Goal: Navigation & Orientation: Find specific page/section

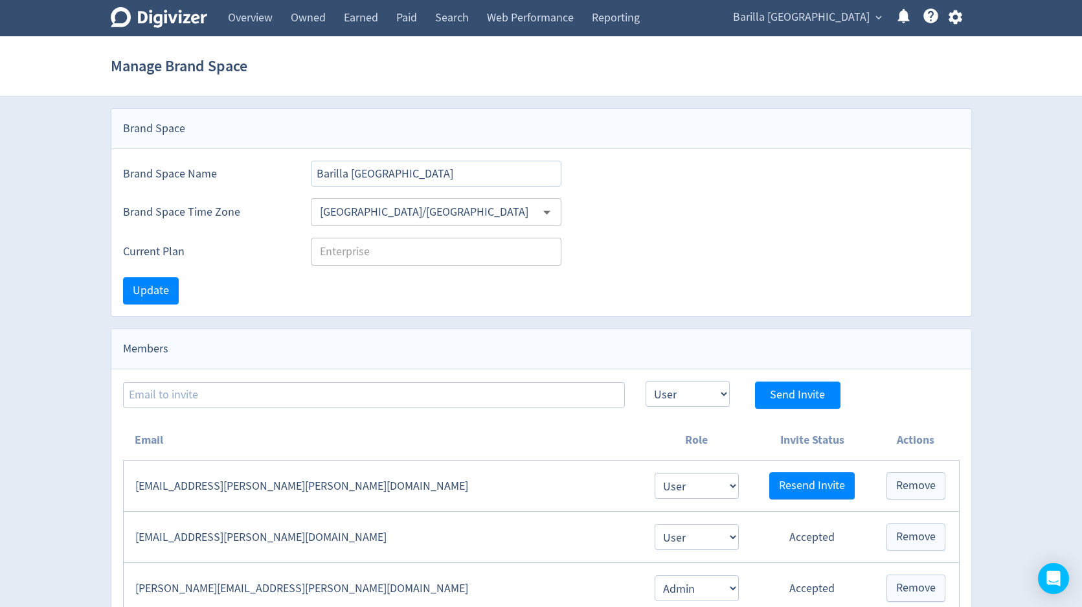
select select "USER"
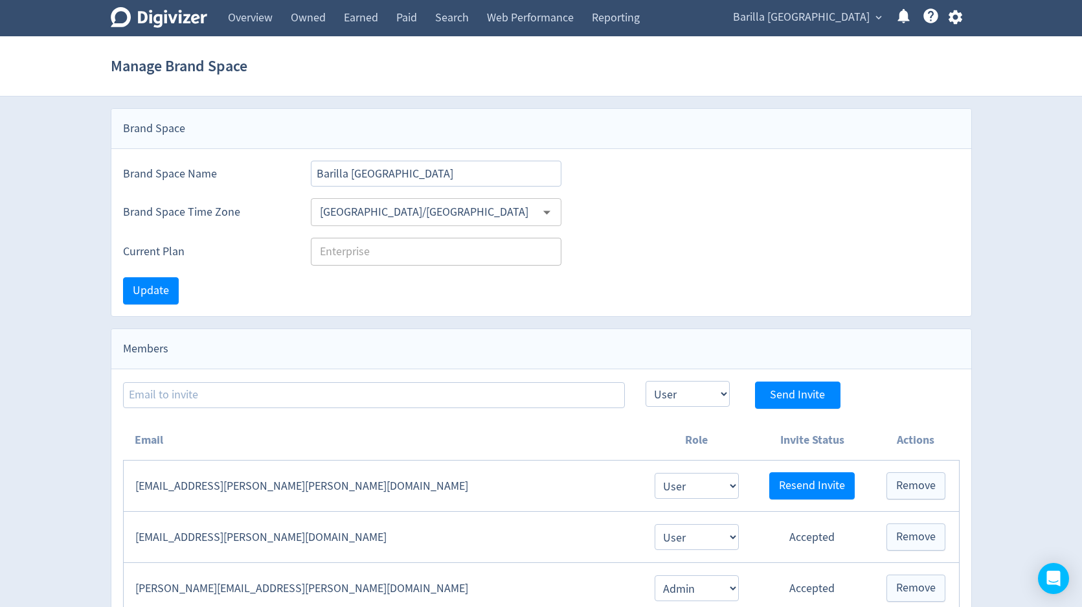
select select "USER"
click at [269, 16] on link "Overview" at bounding box center [250, 18] width 63 height 36
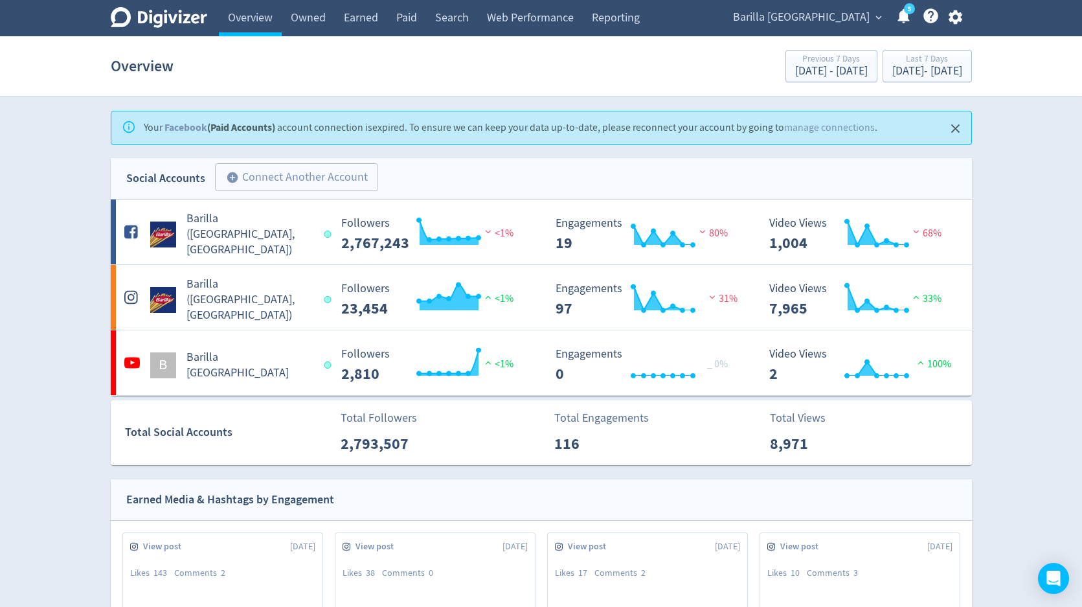
click at [800, 19] on span "Barilla [GEOGRAPHIC_DATA]" at bounding box center [801, 17] width 137 height 21
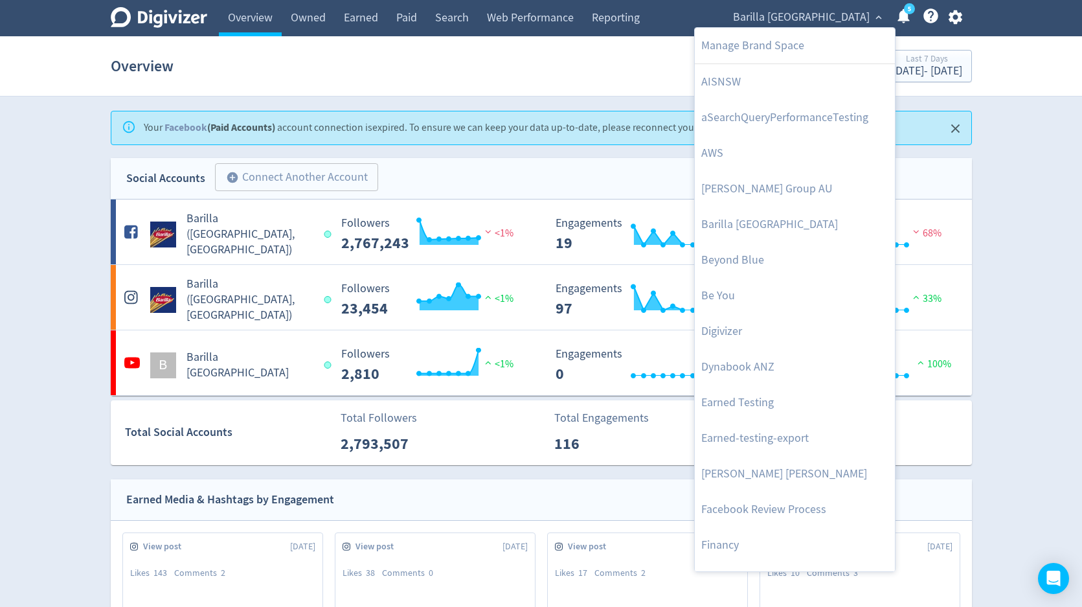
click at [955, 18] on div at bounding box center [541, 303] width 1082 height 607
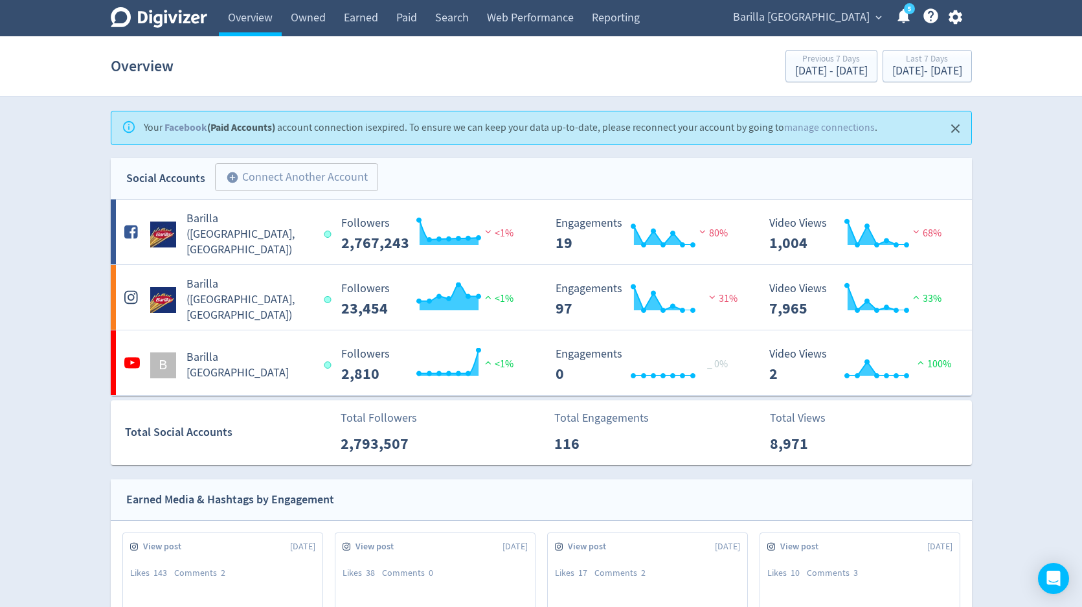
click at [955, 18] on div "Manage Brand Space AISNSW aSearchQueryPerformanceTesting AWS [PERSON_NAME] Grou…" at bounding box center [541, 303] width 1082 height 607
click at [955, 18] on icon "button" at bounding box center [954, 16] width 17 height 17
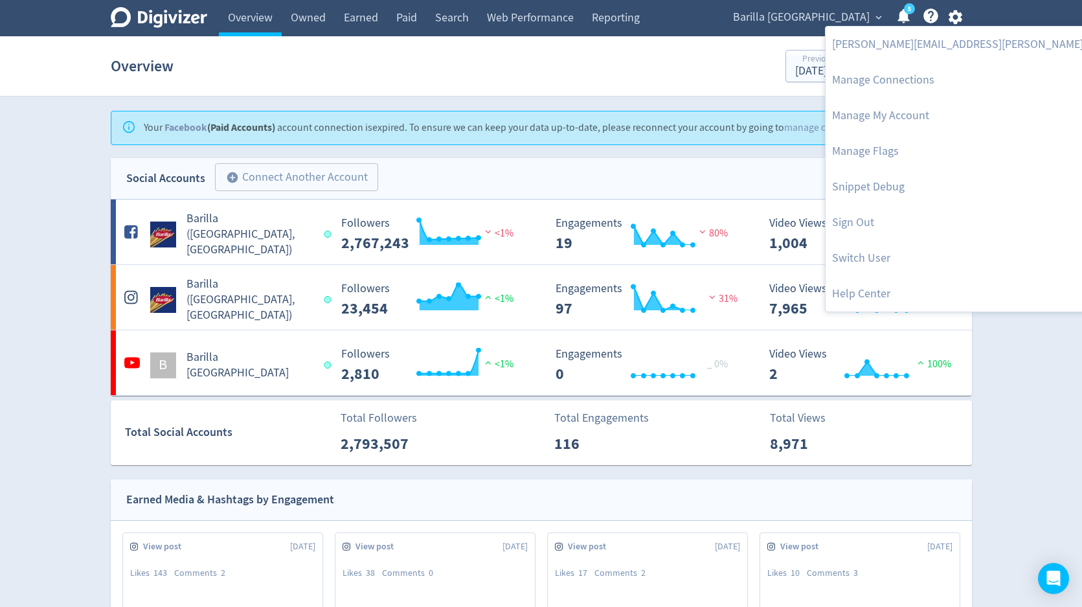
click at [801, 21] on div at bounding box center [541, 303] width 1082 height 607
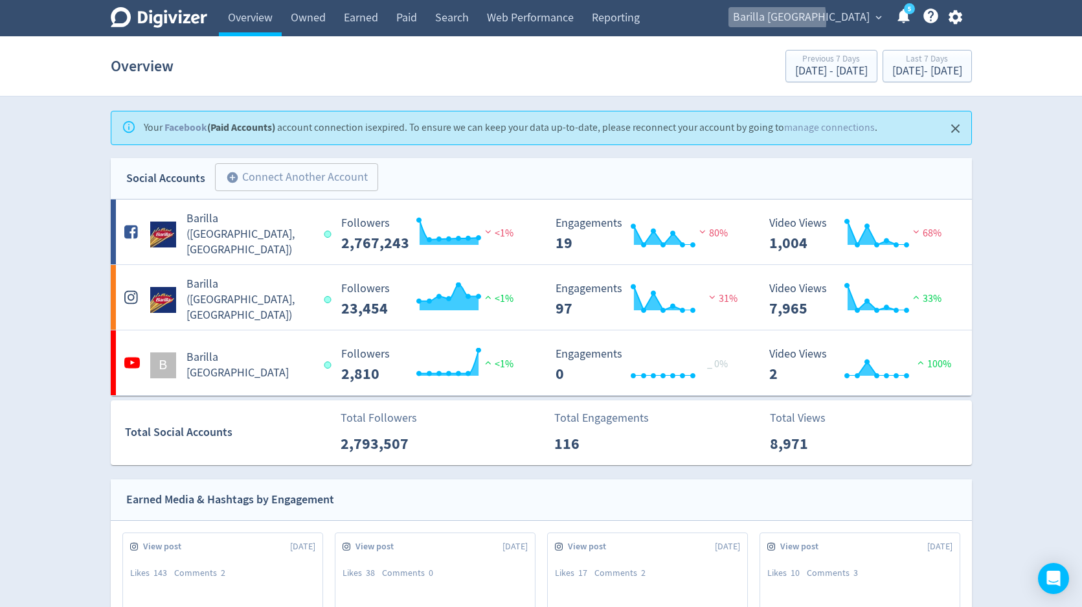
click at [801, 21] on span "Barilla [GEOGRAPHIC_DATA]" at bounding box center [801, 17] width 137 height 21
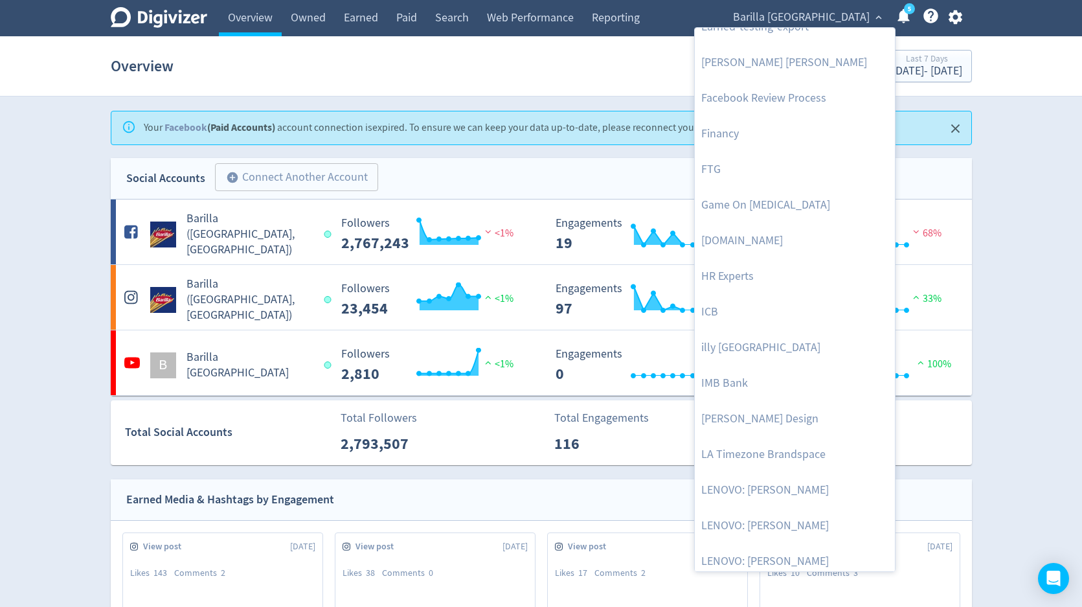
scroll to position [450, 0]
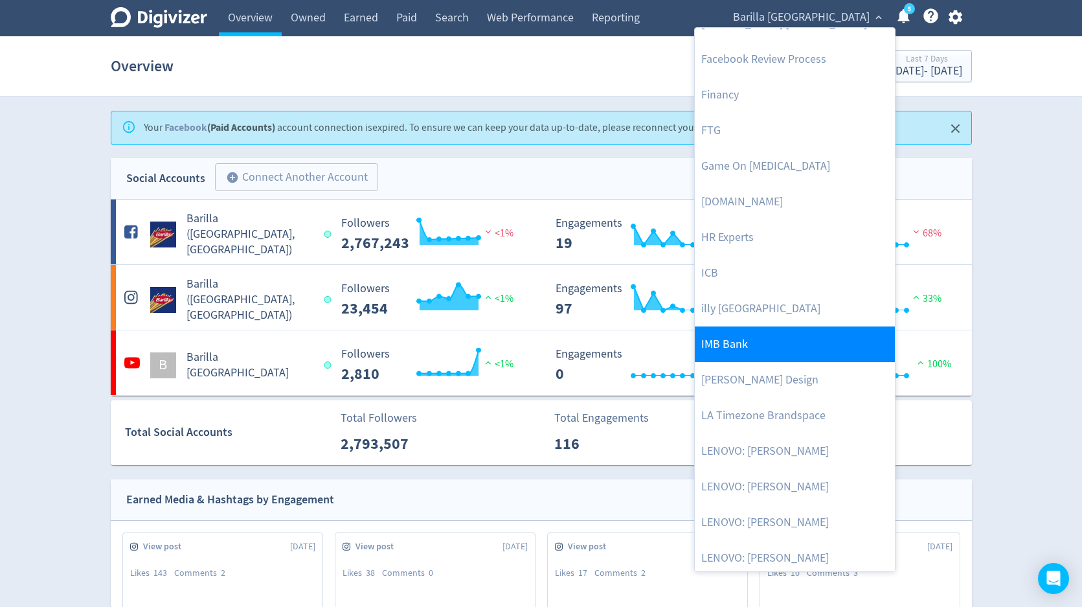
click at [721, 349] on link "IMB Bank" at bounding box center [795, 344] width 200 height 36
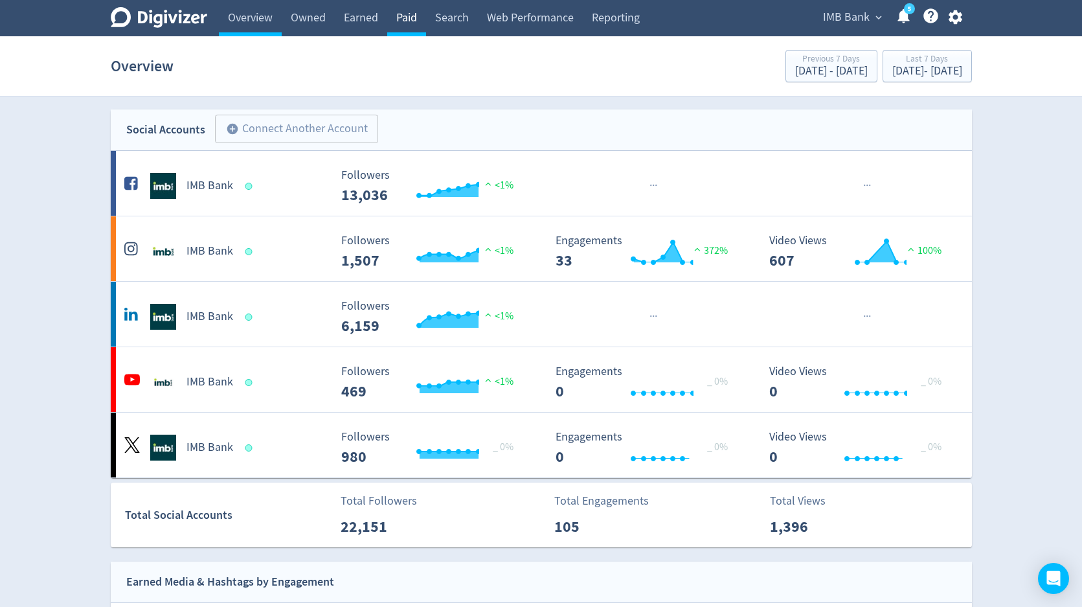
click at [405, 19] on link "Paid" at bounding box center [406, 18] width 39 height 36
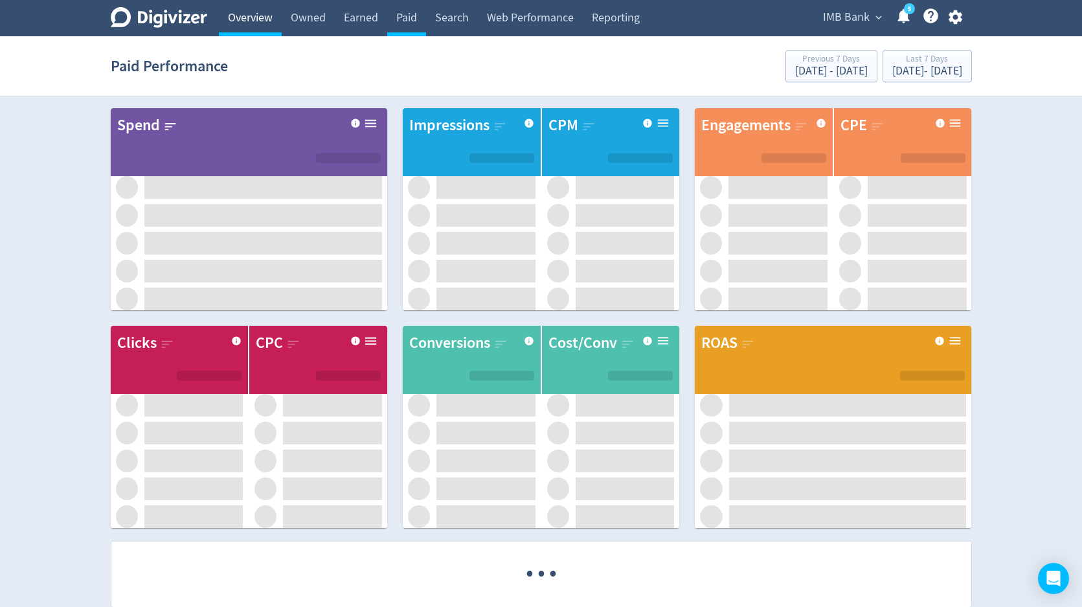
click at [248, 18] on link "Overview" at bounding box center [250, 18] width 63 height 36
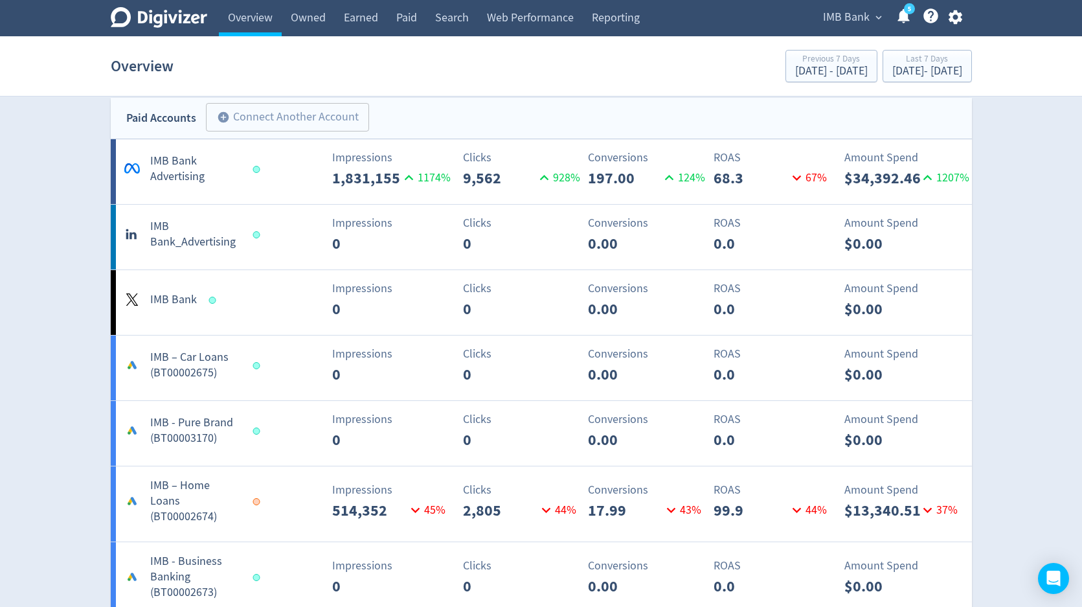
scroll to position [865, 0]
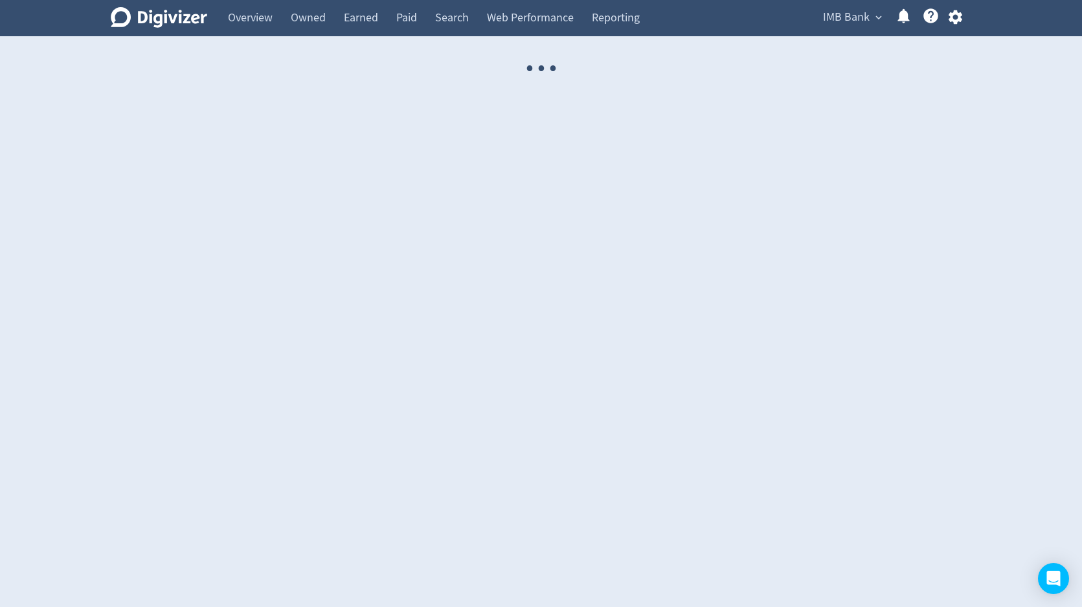
select select "USER"
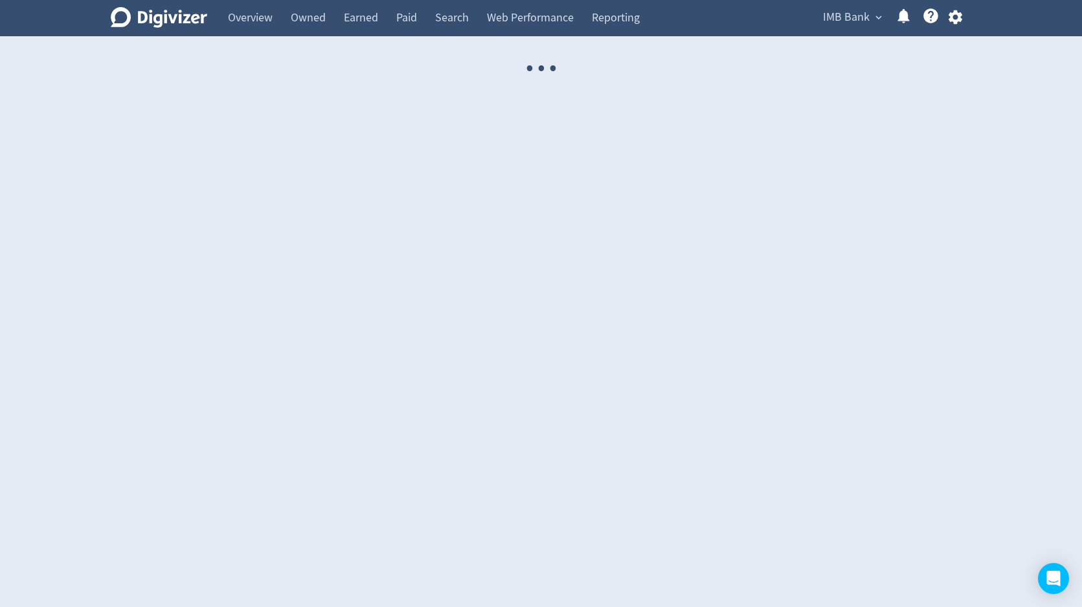
select select "USER"
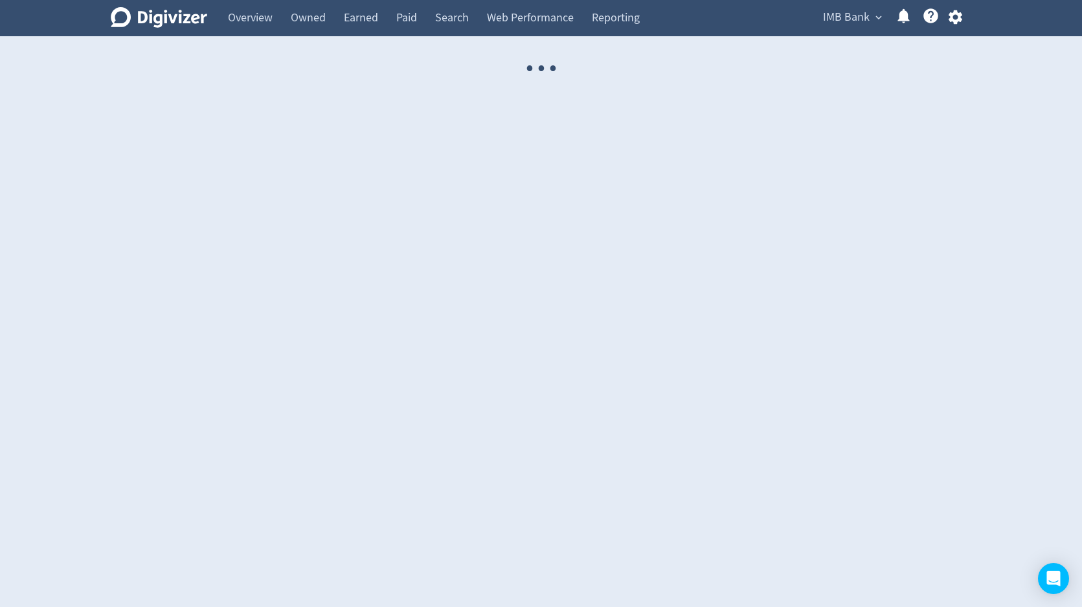
select select "USER"
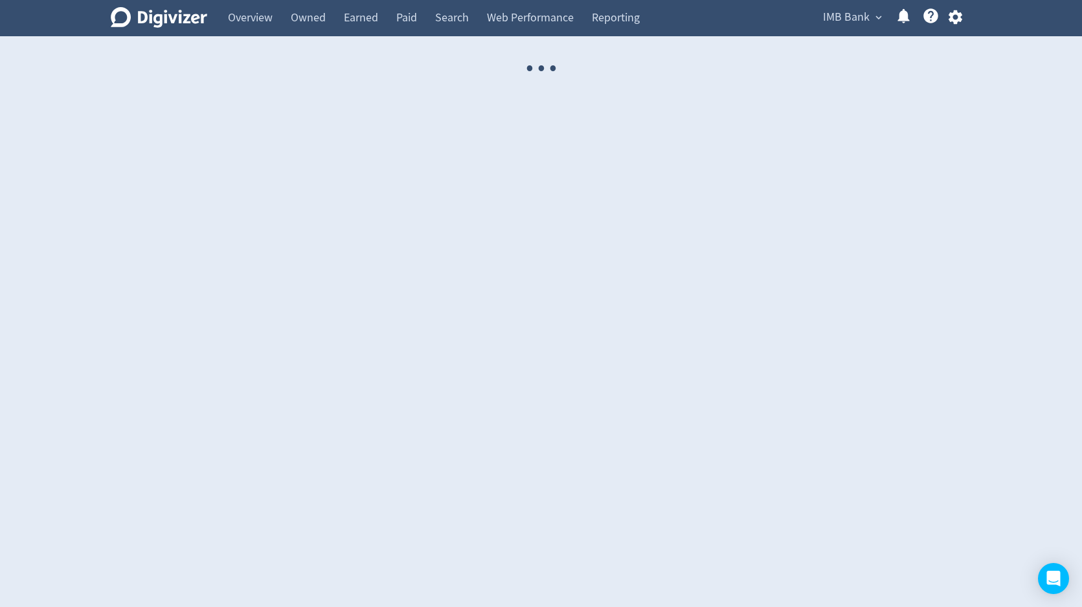
select select "USER"
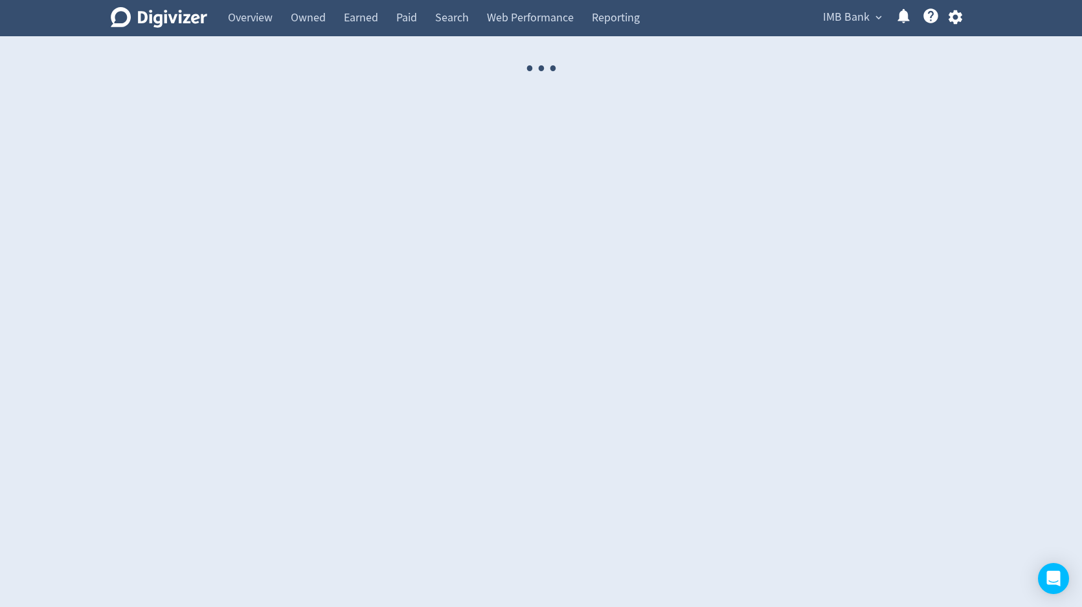
select select "USER"
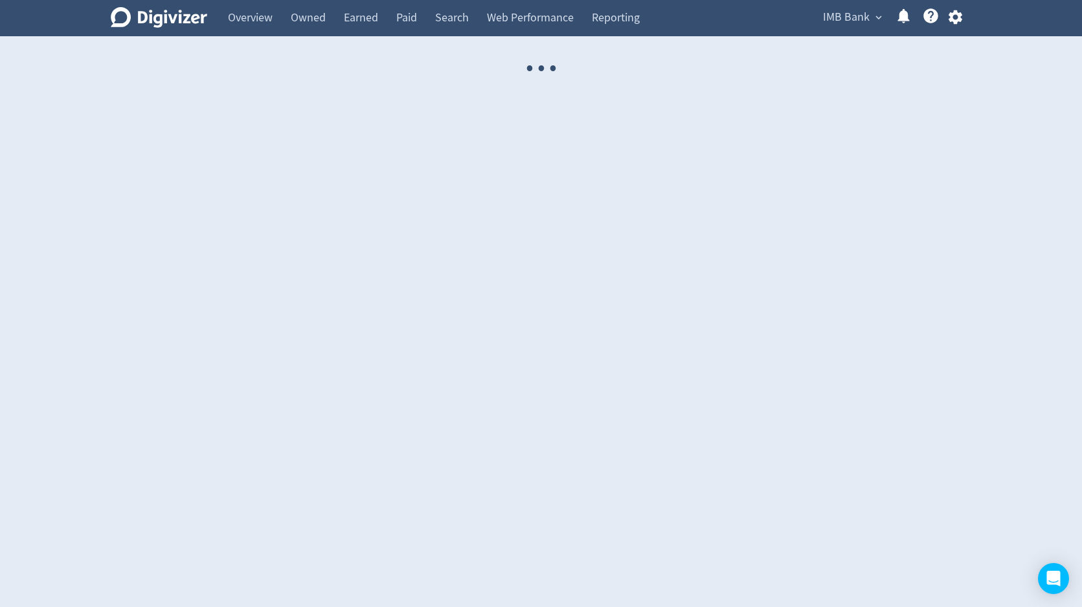
select select "USER"
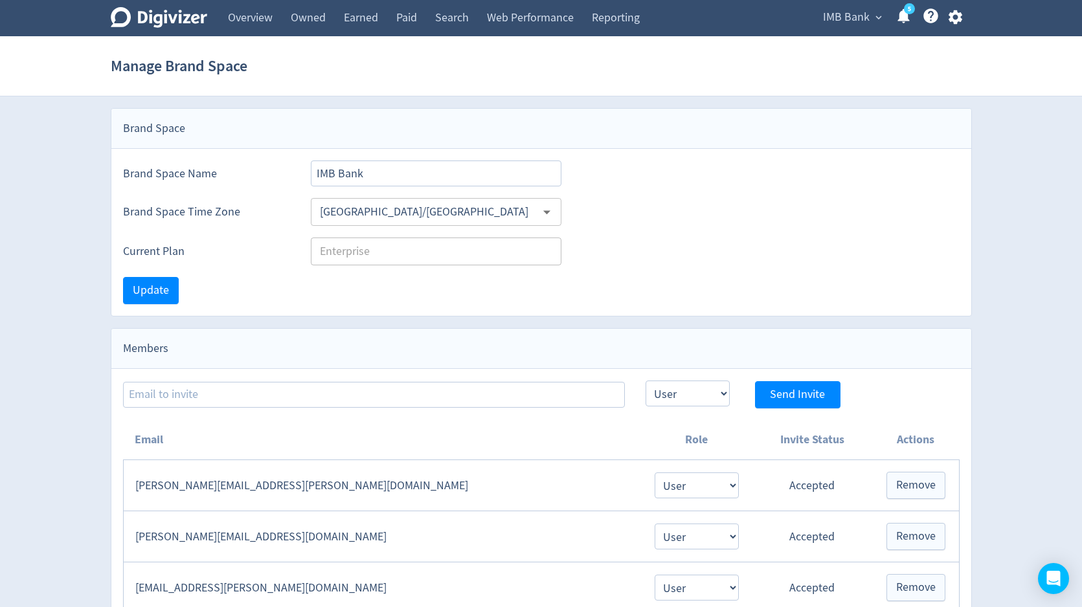
click at [831, 24] on span "IMB Bank" at bounding box center [846, 17] width 47 height 21
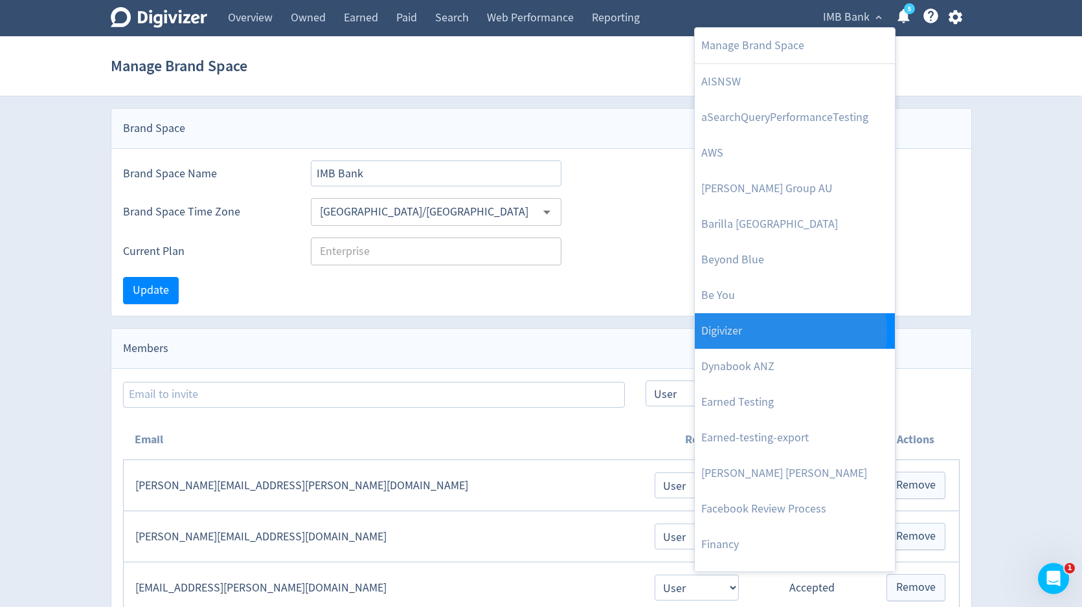
click at [774, 333] on link "Digivizer" at bounding box center [795, 331] width 200 height 36
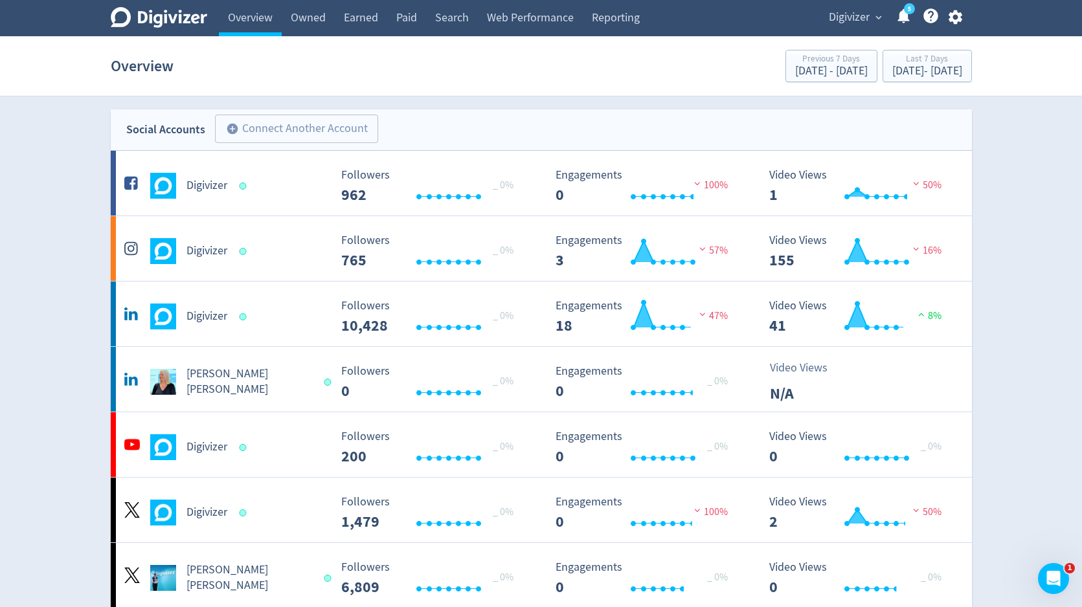
click at [853, 19] on span "Digivizer" at bounding box center [849, 17] width 41 height 21
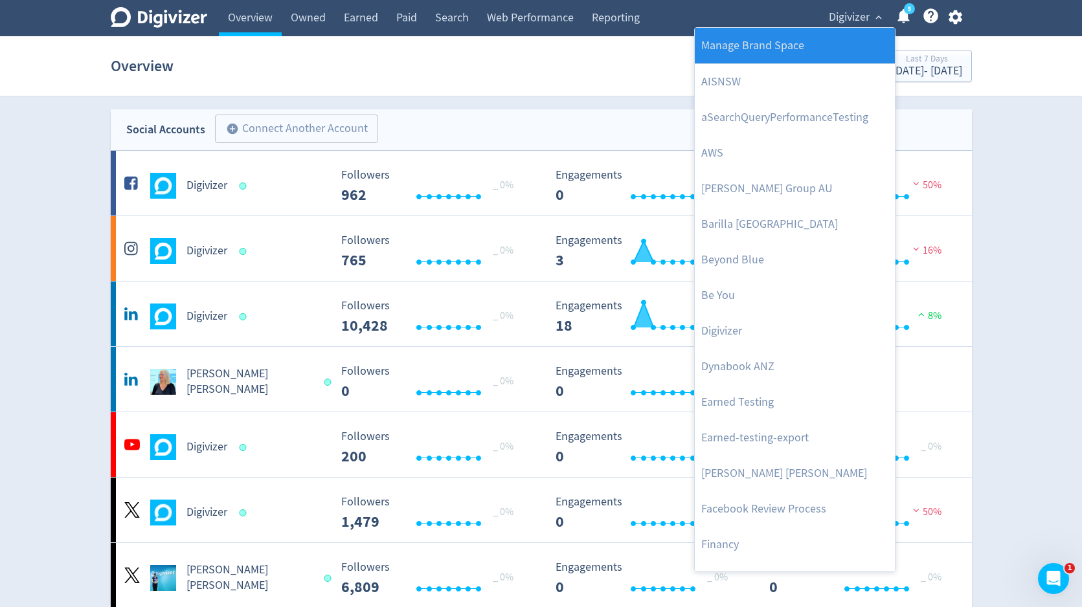
click at [842, 32] on link "Manage Brand Space" at bounding box center [795, 46] width 200 height 36
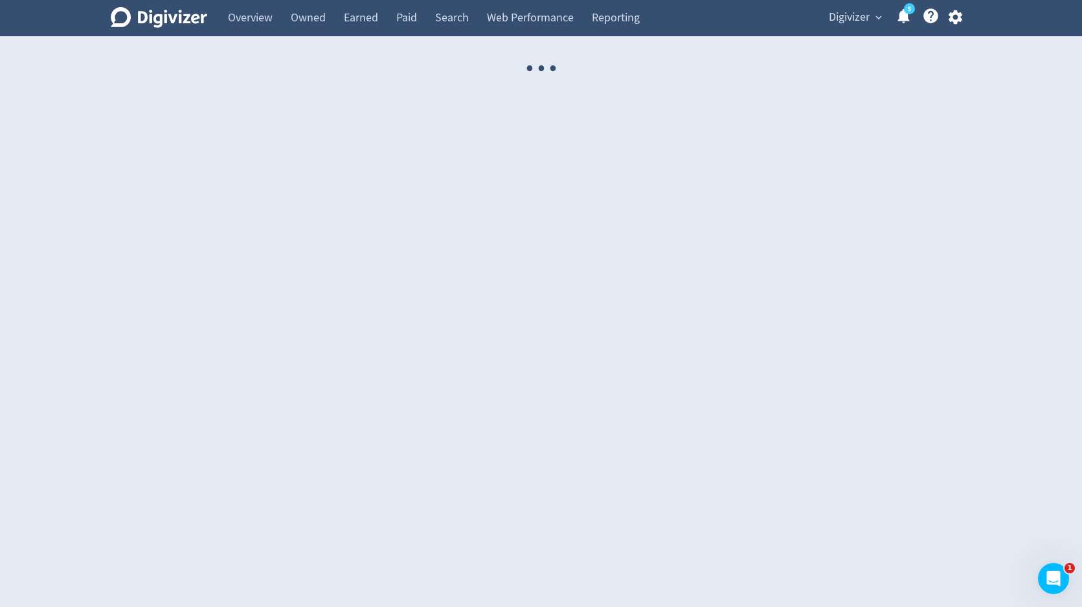
select select "USER"
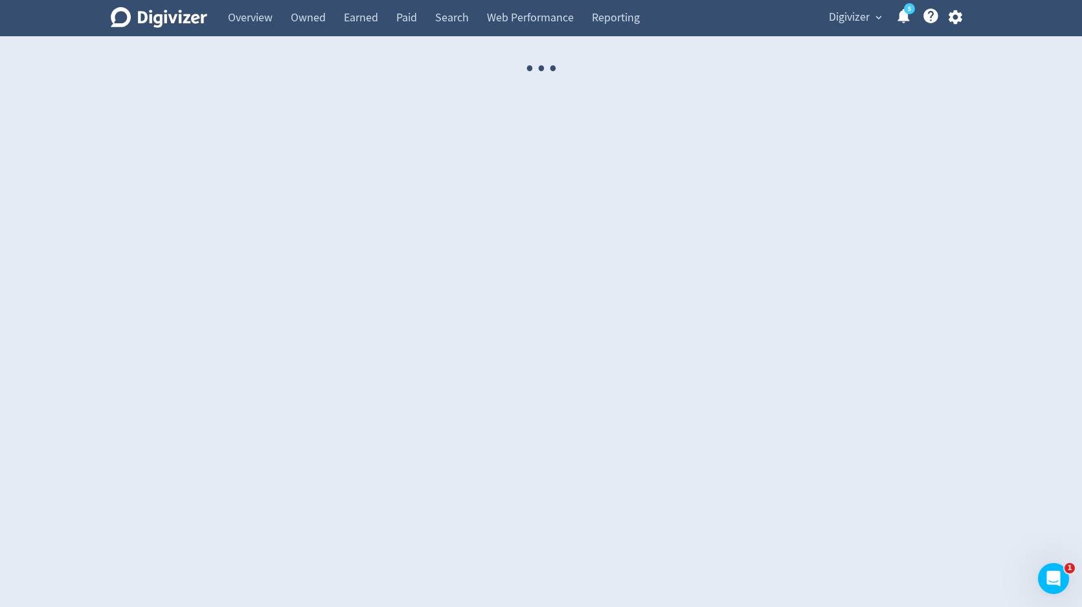
select select "USER"
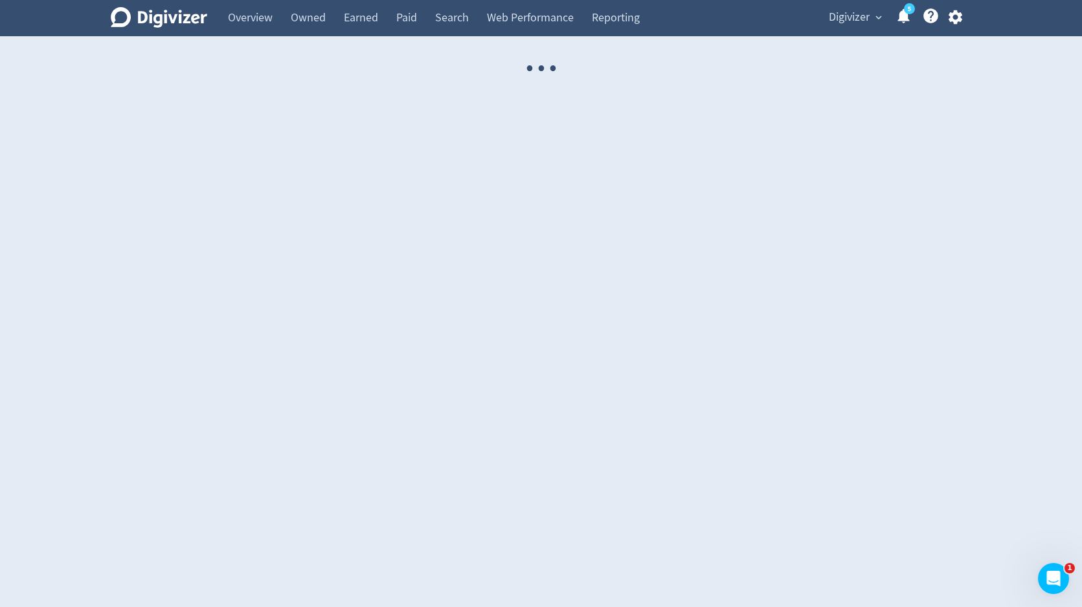
select select "USER"
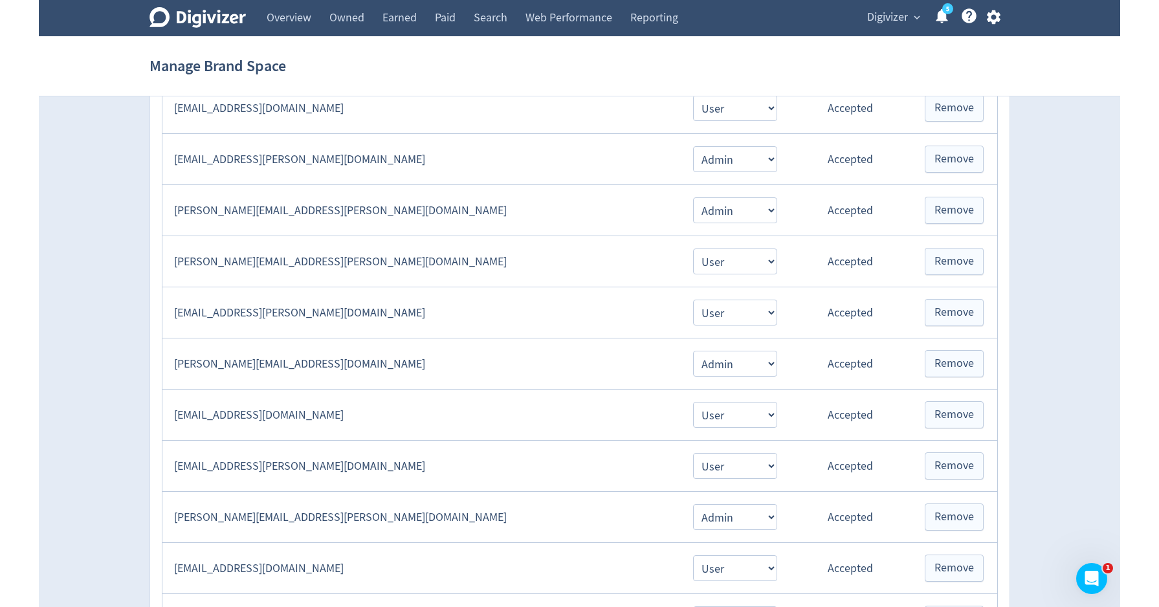
scroll to position [381, 0]
